Goal: Task Accomplishment & Management: Manage account settings

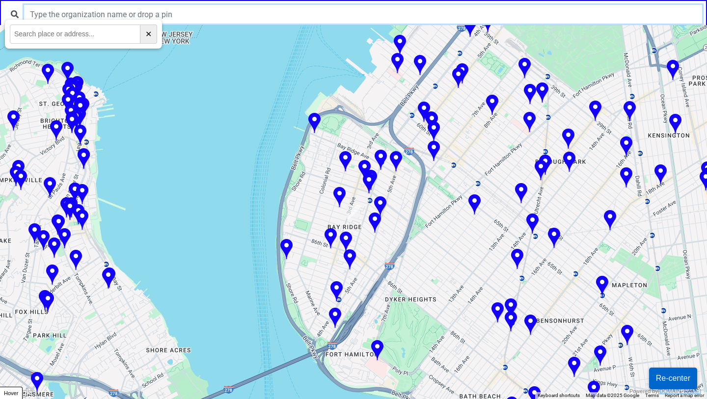
click at [269, 17] on input "text" at bounding box center [363, 14] width 678 height 19
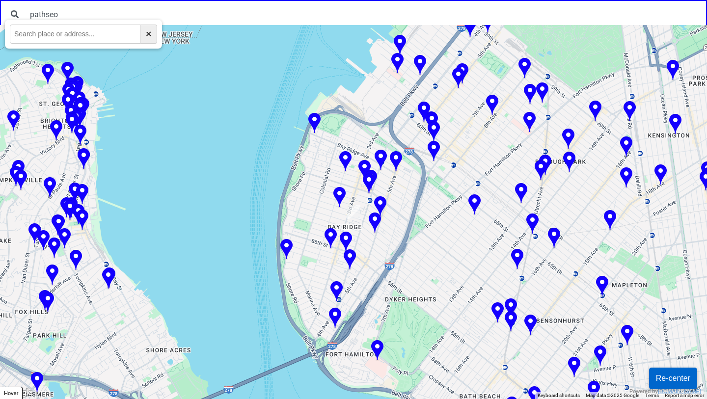
click at [146, 35] on button "✕" at bounding box center [148, 34] width 17 height 19
click at [149, 34] on button "✕" at bounding box center [148, 34] width 17 height 19
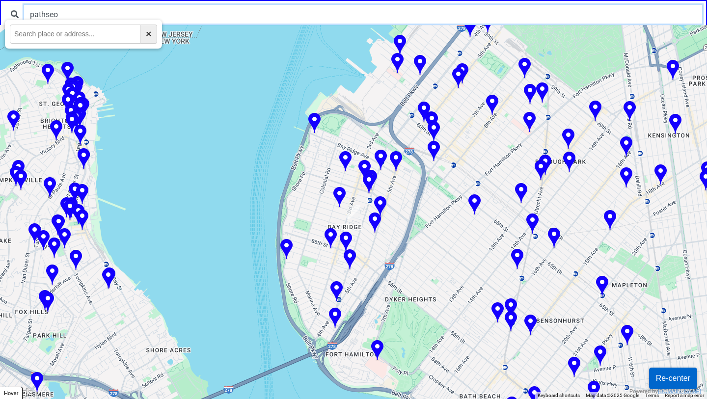
click at [129, 18] on input "pathseo" at bounding box center [363, 14] width 678 height 19
type input "pathseo"
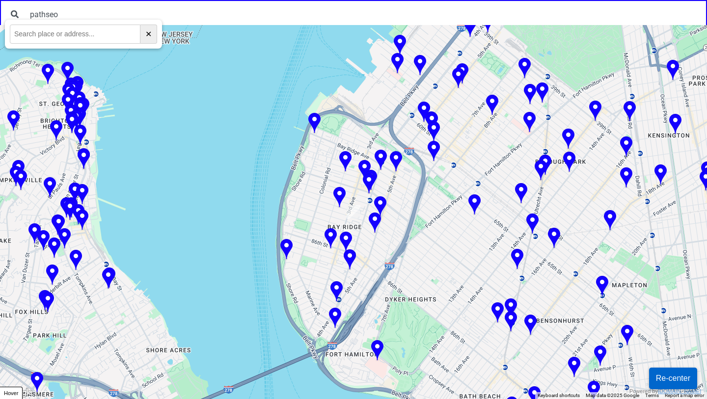
drag, startPoint x: 122, startPoint y: 28, endPoint x: 193, endPoint y: 78, distance: 87.0
click at [193, 0] on body "pathseo ← Move left → Move right ↑ Move up ↓ Move down + Zoom in - Zoom out Hom…" at bounding box center [353, 0] width 707 height 0
type input "pathseo"
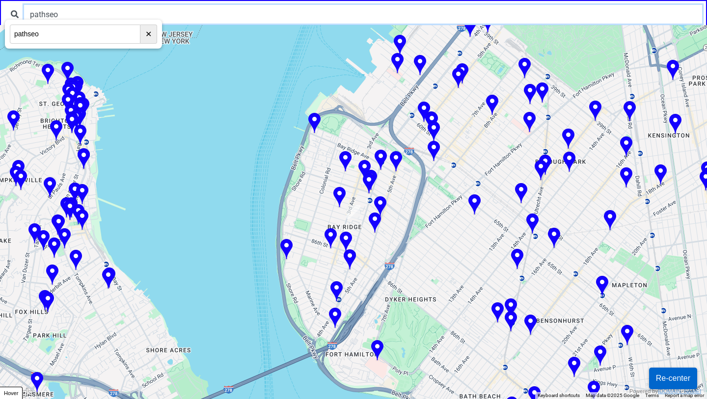
click at [112, 17] on input "pathseo" at bounding box center [363, 14] width 678 height 19
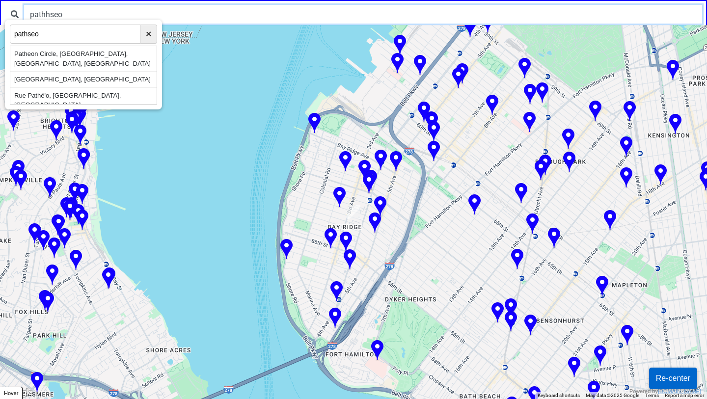
click at [194, 16] on input "pathhseo" at bounding box center [363, 14] width 678 height 19
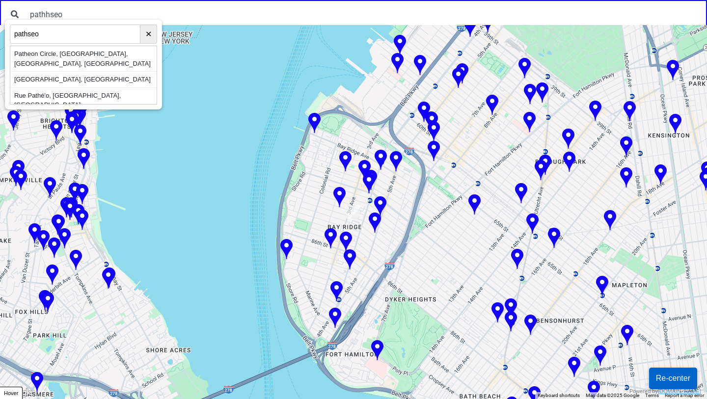
click at [151, 34] on button "✕" at bounding box center [148, 34] width 17 height 19
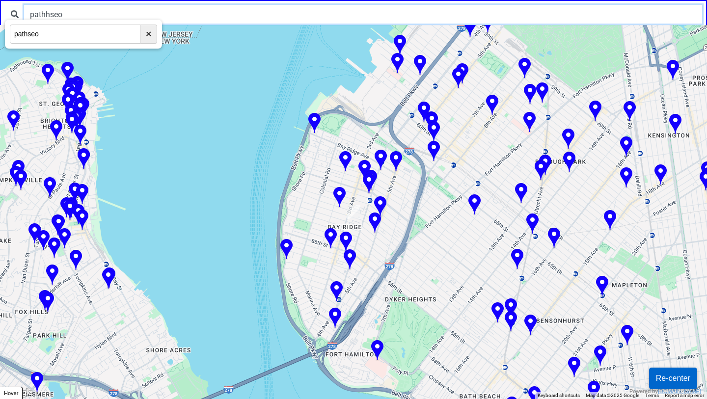
click at [110, 17] on input "pathhseo" at bounding box center [363, 14] width 678 height 19
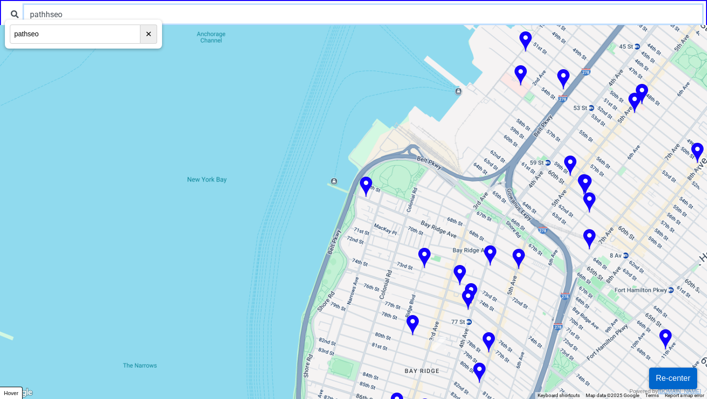
type input "pathhseo"
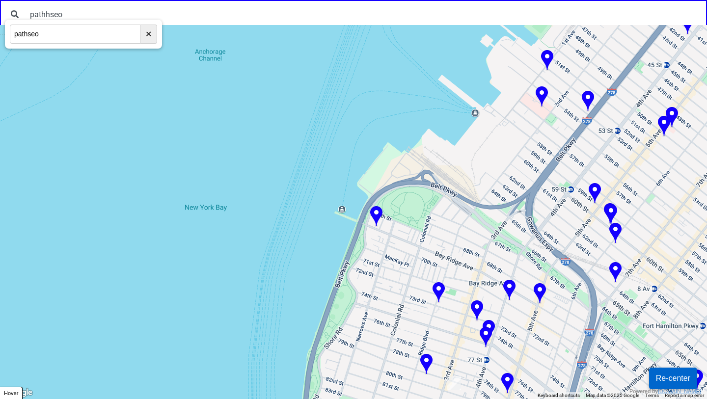
drag, startPoint x: 255, startPoint y: 60, endPoint x: 258, endPoint y: 83, distance: 23.3
click at [258, 83] on div at bounding box center [353, 212] width 707 height 374
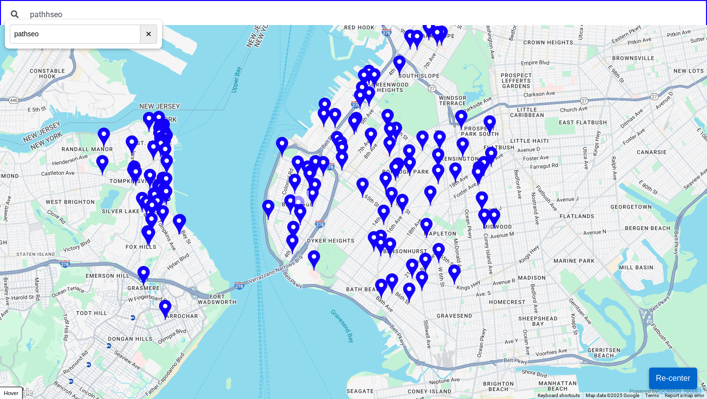
drag, startPoint x: 254, startPoint y: 117, endPoint x: 250, endPoint y: 140, distance: 23.4
click at [250, 140] on div at bounding box center [353, 212] width 707 height 374
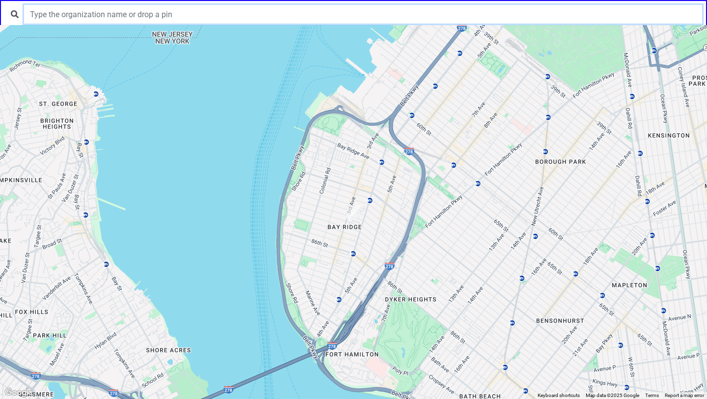
click at [86, 16] on input "text" at bounding box center [363, 14] width 678 height 19
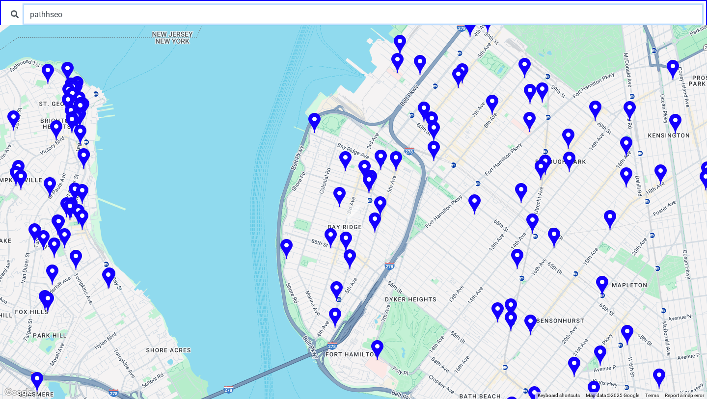
click at [34, 14] on input "pathhseo" at bounding box center [363, 14] width 678 height 19
click at [45, 13] on input "Pathhseo" at bounding box center [363, 14] width 678 height 19
click at [84, 18] on input "Path hseo" at bounding box center [363, 14] width 678 height 19
type input "Pathh"
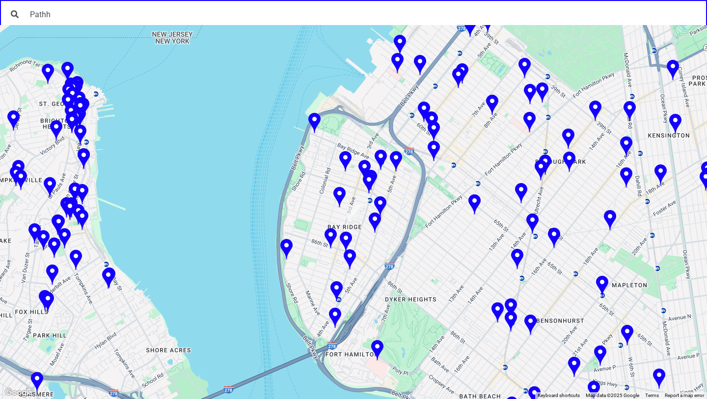
click at [193, 150] on div at bounding box center [353, 212] width 707 height 374
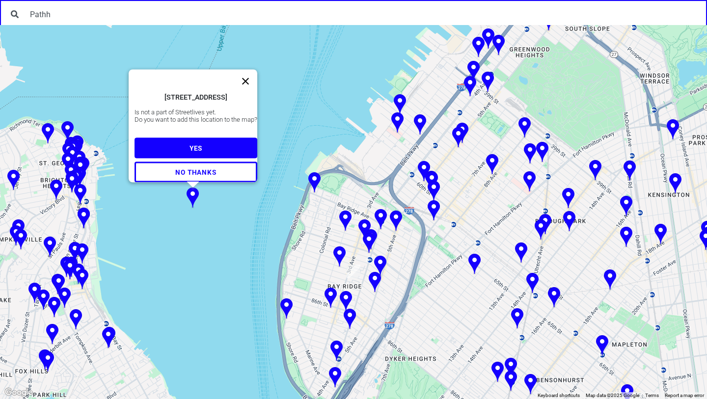
click at [253, 70] on button "Close" at bounding box center [246, 82] width 24 height 24
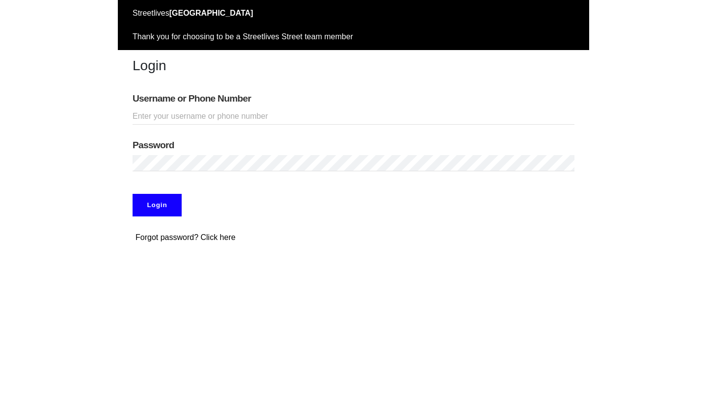
click at [217, 105] on div "Username or Phone Number" at bounding box center [353, 108] width 471 height 47
click at [214, 112] on input "Username or Phone Number" at bounding box center [354, 116] width 442 height 16
type input "adamabard"
click at [162, 208] on input "Login" at bounding box center [157, 205] width 49 height 23
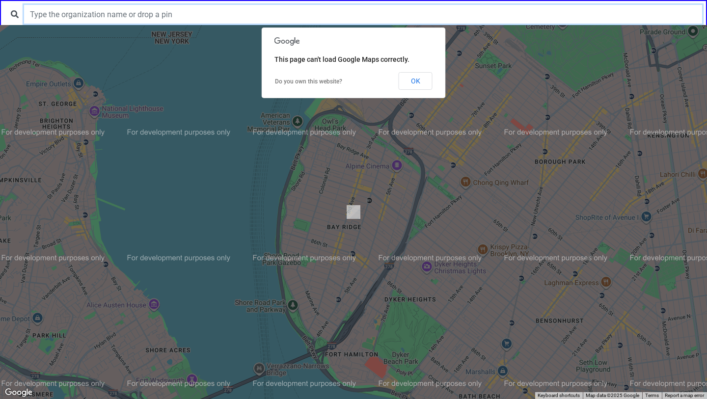
click at [192, 10] on input "text" at bounding box center [363, 14] width 678 height 19
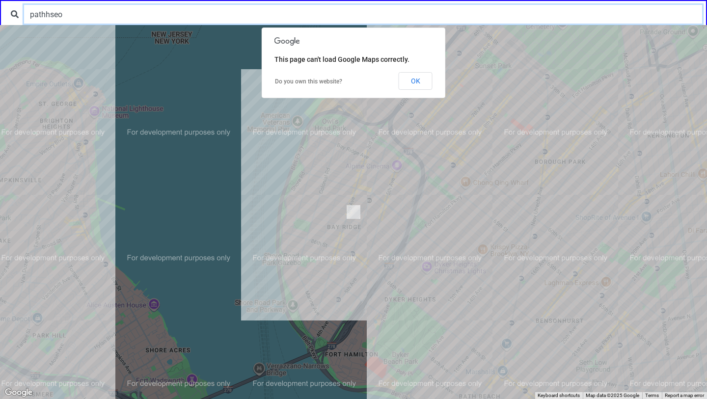
type input "pathhseo"
